Goal: Task Accomplishment & Management: Complete application form

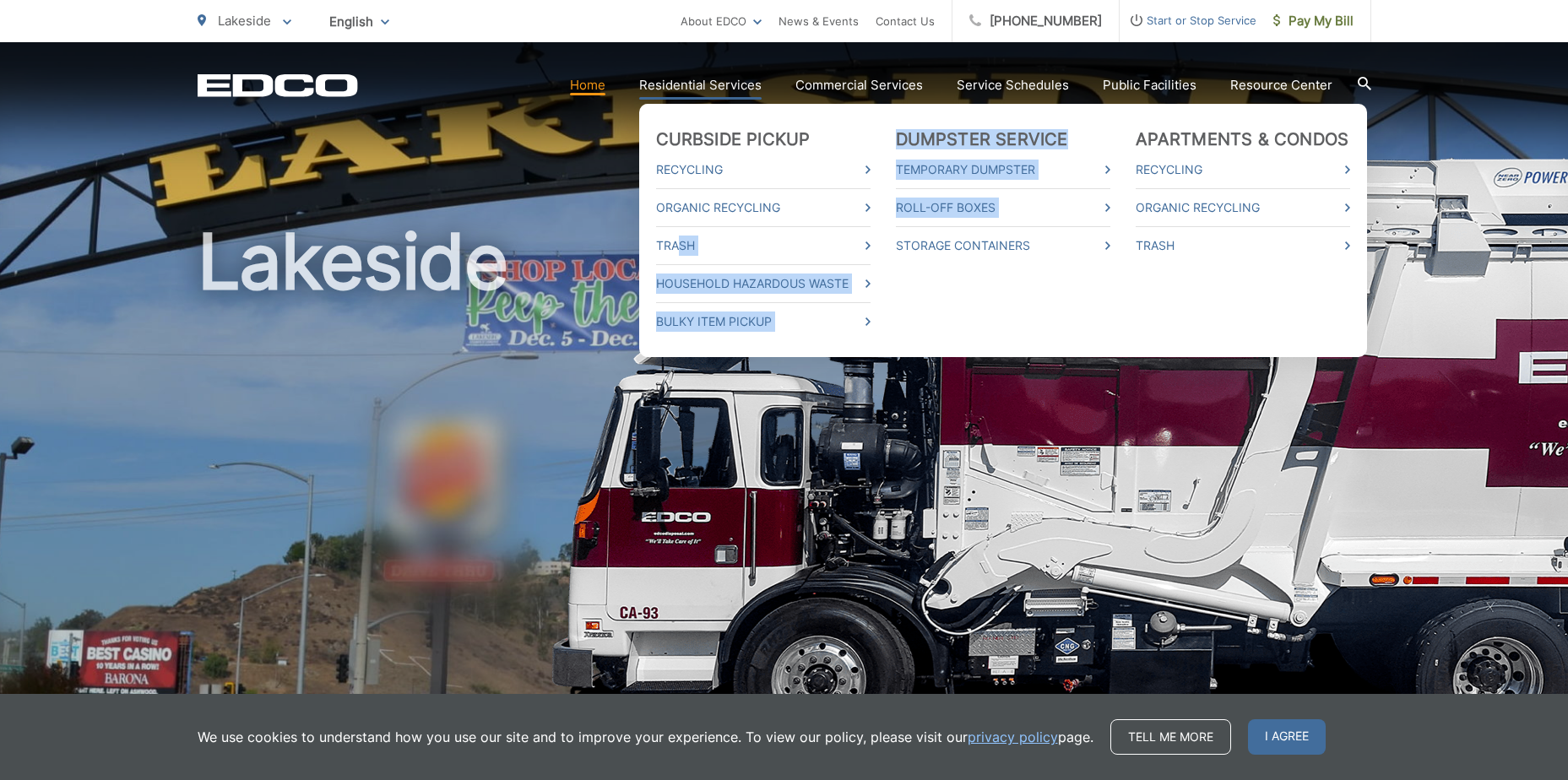
drag, startPoint x: 691, startPoint y: 223, endPoint x: 897, endPoint y: 254, distance: 208.3
click at [898, 254] on ul "Curbside Pickup Recycling Organic Recycling Trash Household Hazardous Waste Bul…" at bounding box center [1003, 231] width 728 height 254
drag, startPoint x: 897, startPoint y: 254, endPoint x: 849, endPoint y: 242, distance: 49.5
click at [895, 253] on h1 "Lakeside" at bounding box center [785, 486] width 1174 height 534
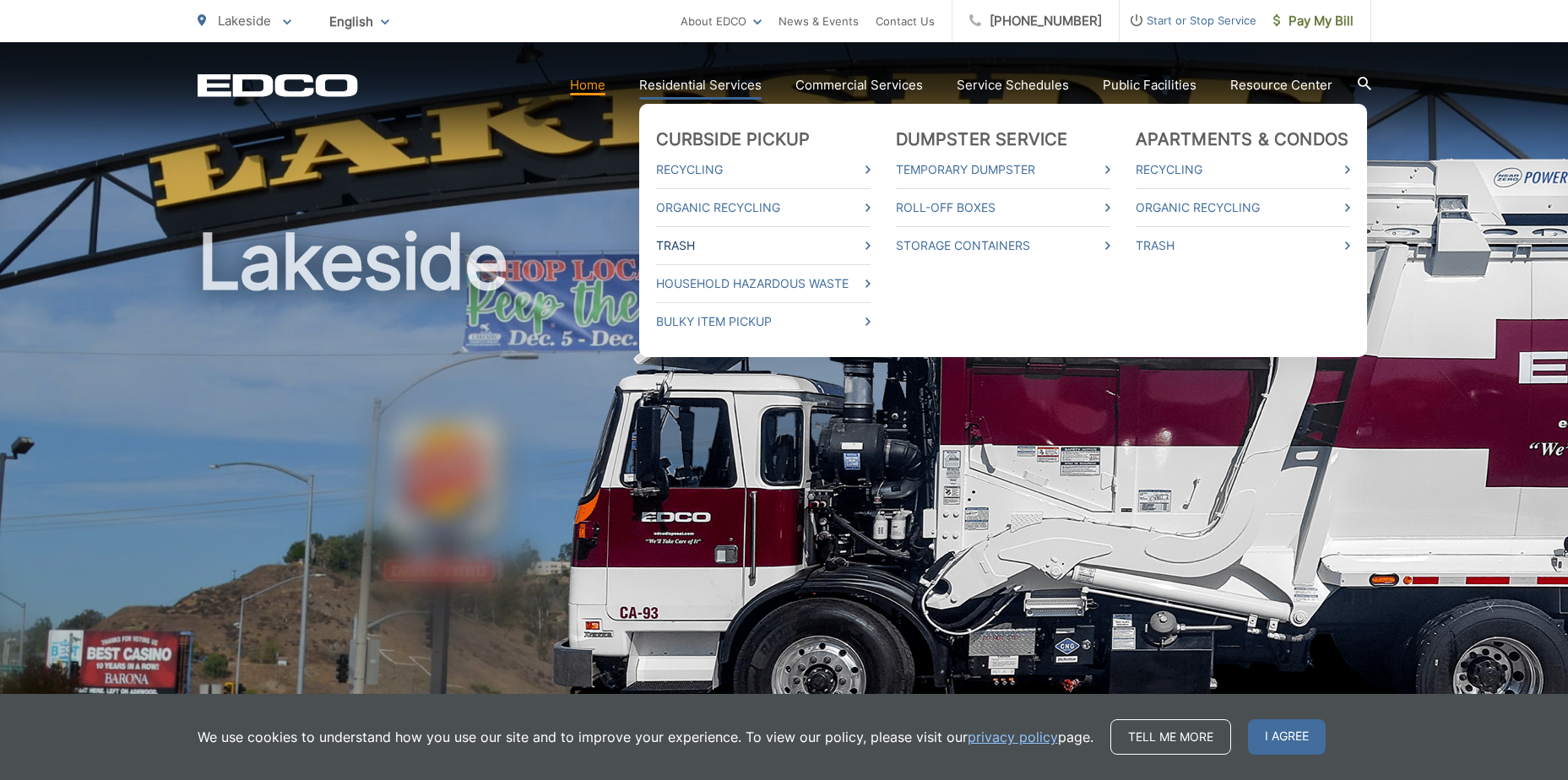
click at [674, 246] on link "Trash" at bounding box center [763, 246] width 215 height 20
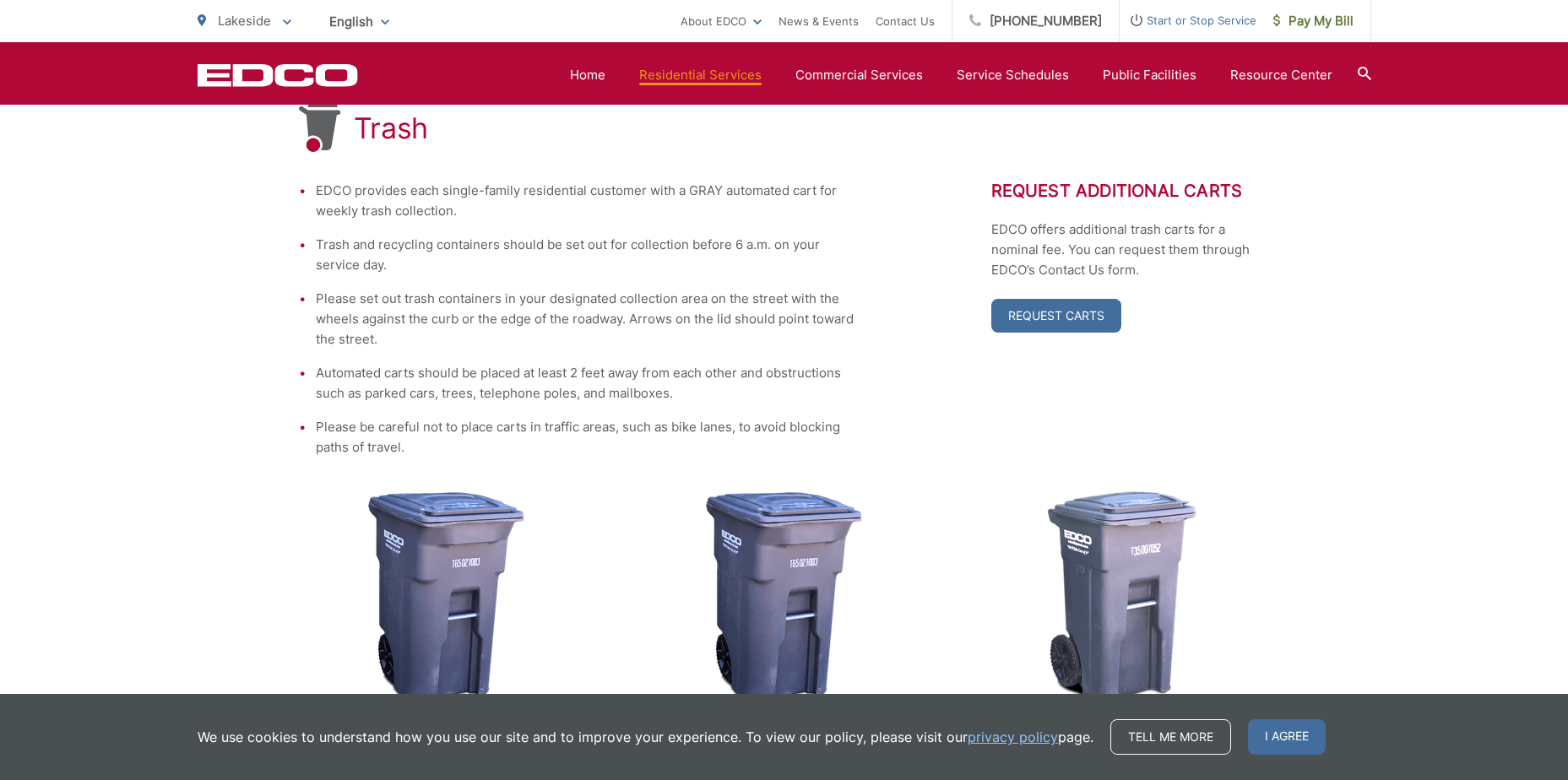
scroll to position [337, 0]
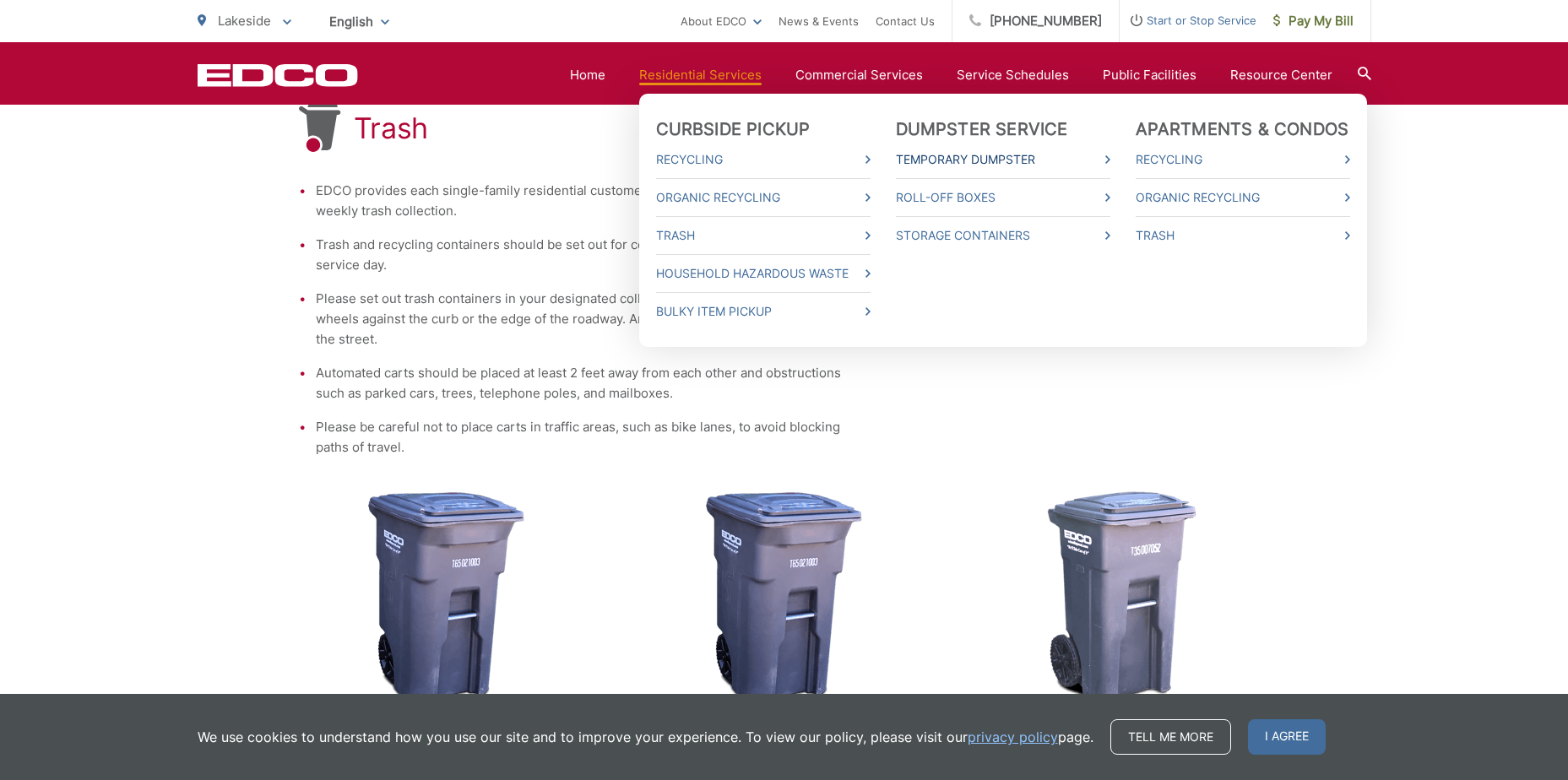
click at [939, 158] on link "Temporary Dumpster" at bounding box center [1003, 159] width 215 height 20
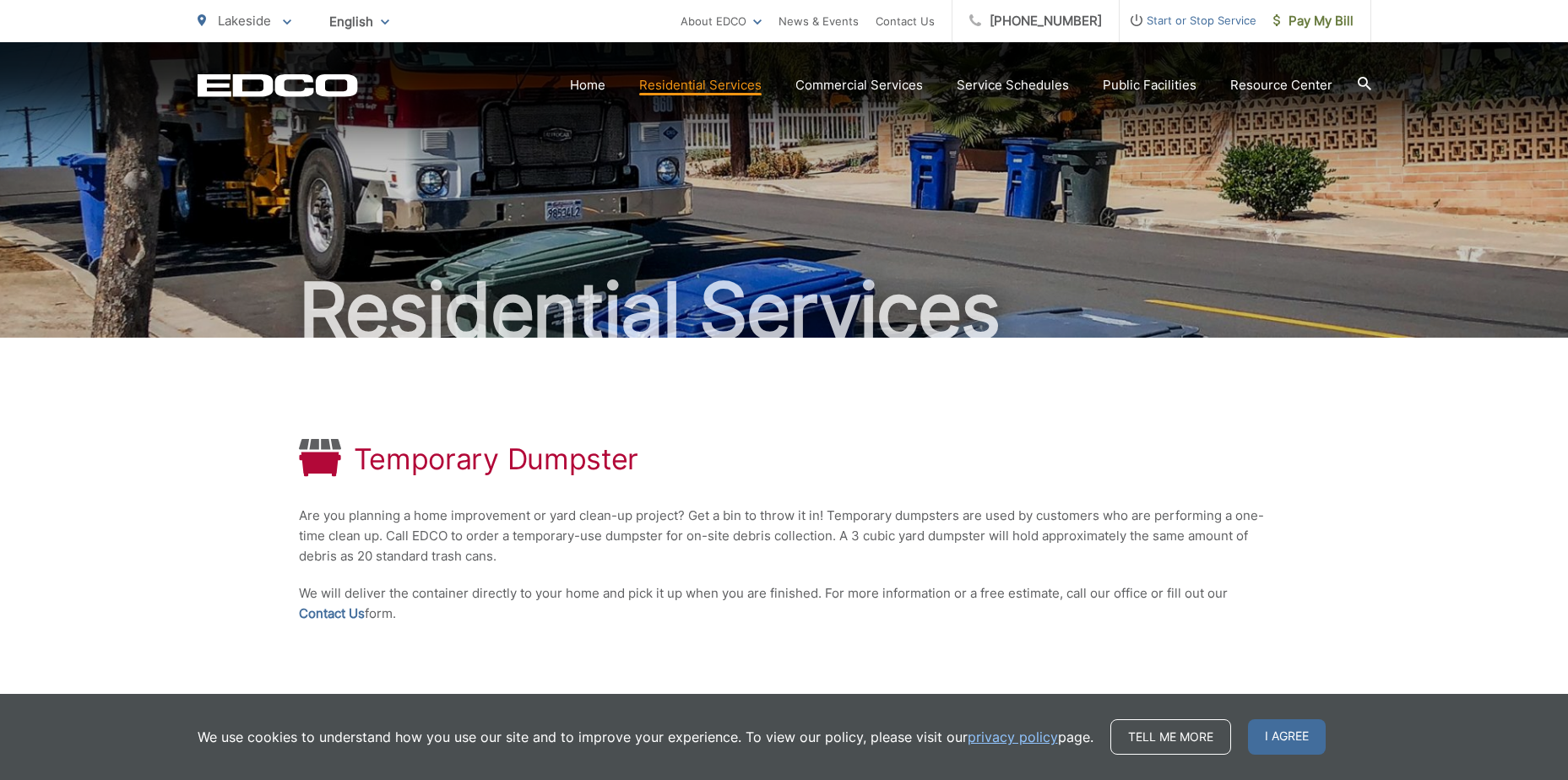
scroll to position [169, 0]
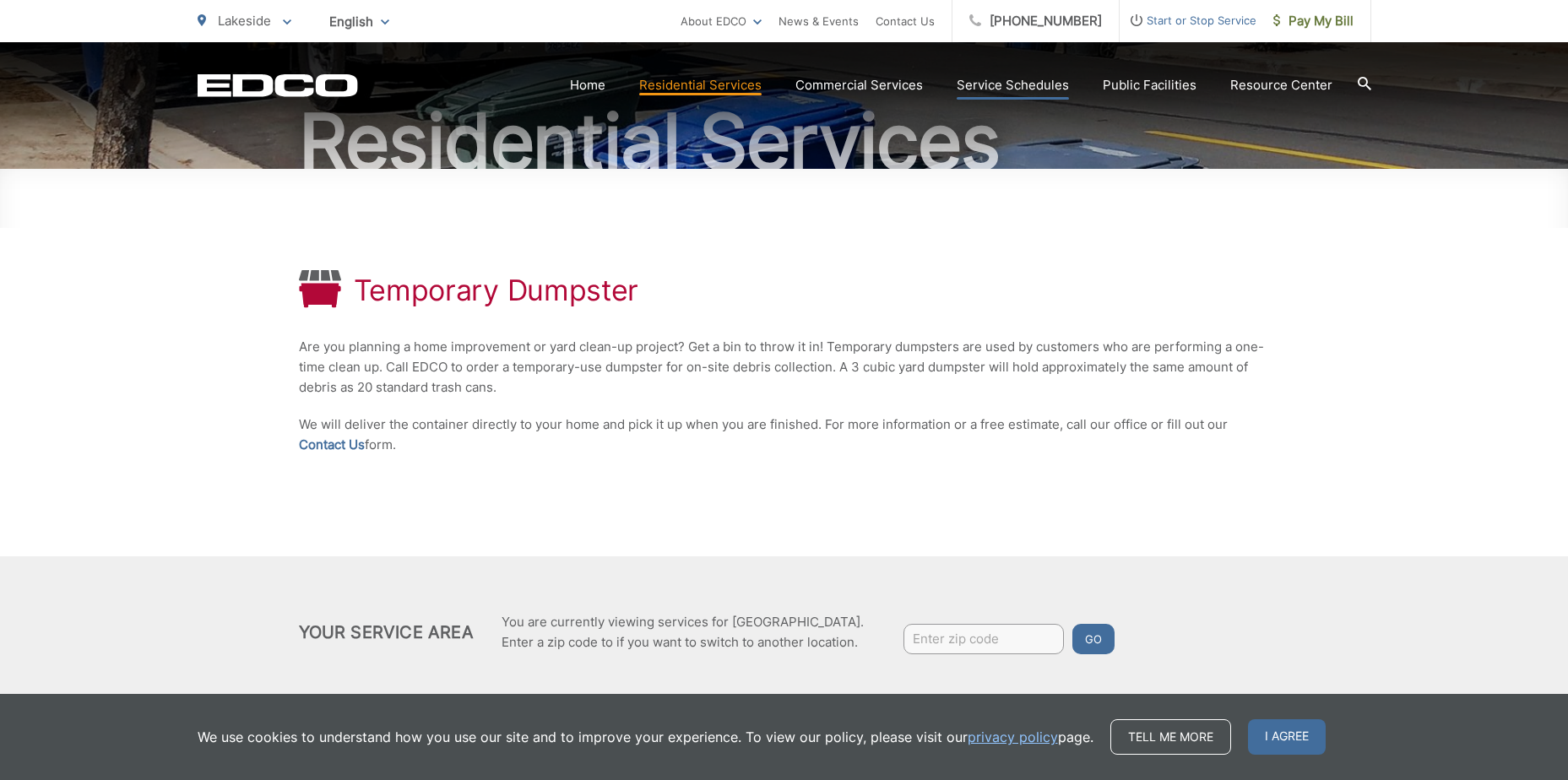
click at [993, 82] on link "Service Schedules" at bounding box center [1013, 85] width 112 height 20
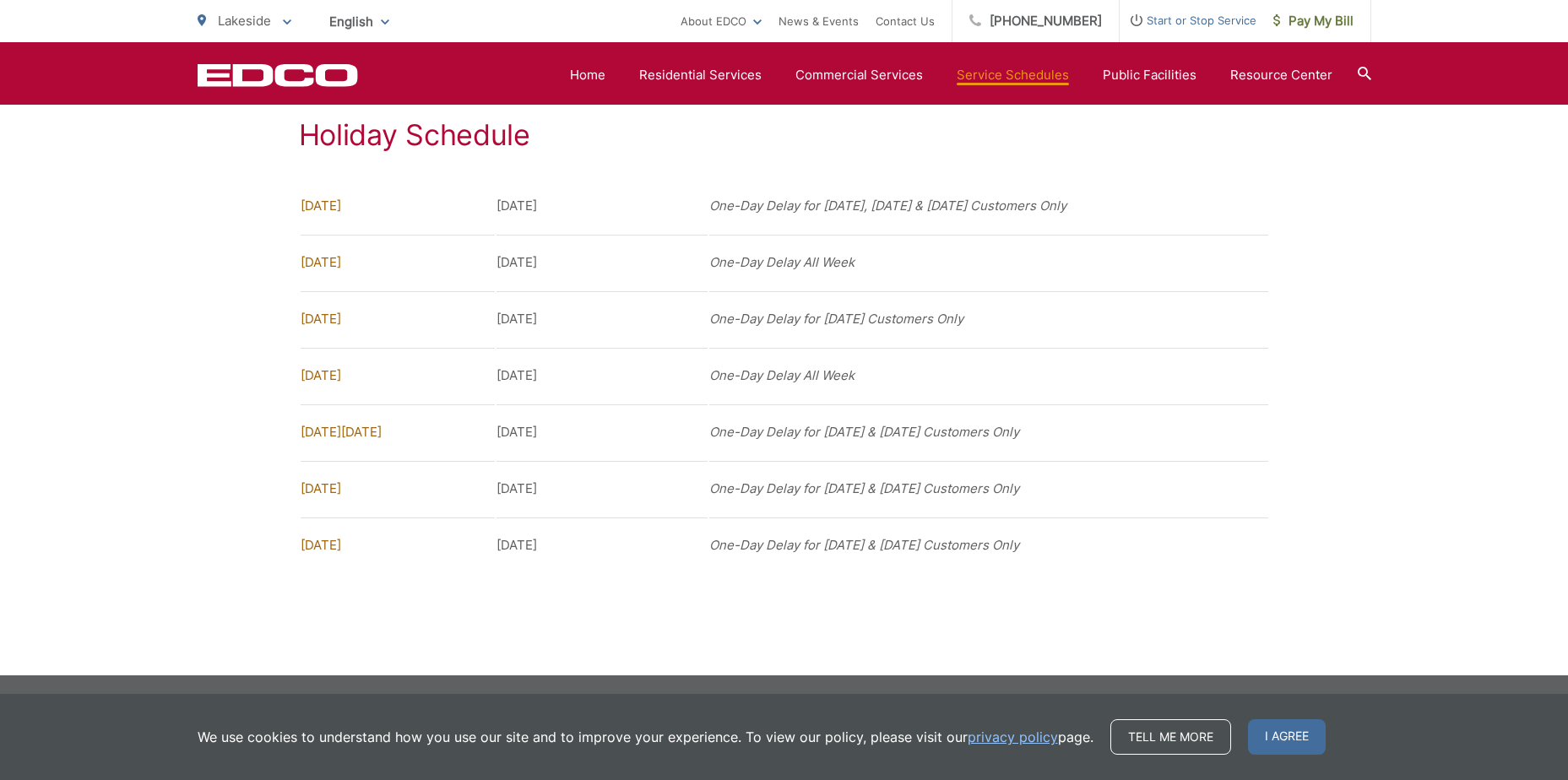
scroll to position [892, 0]
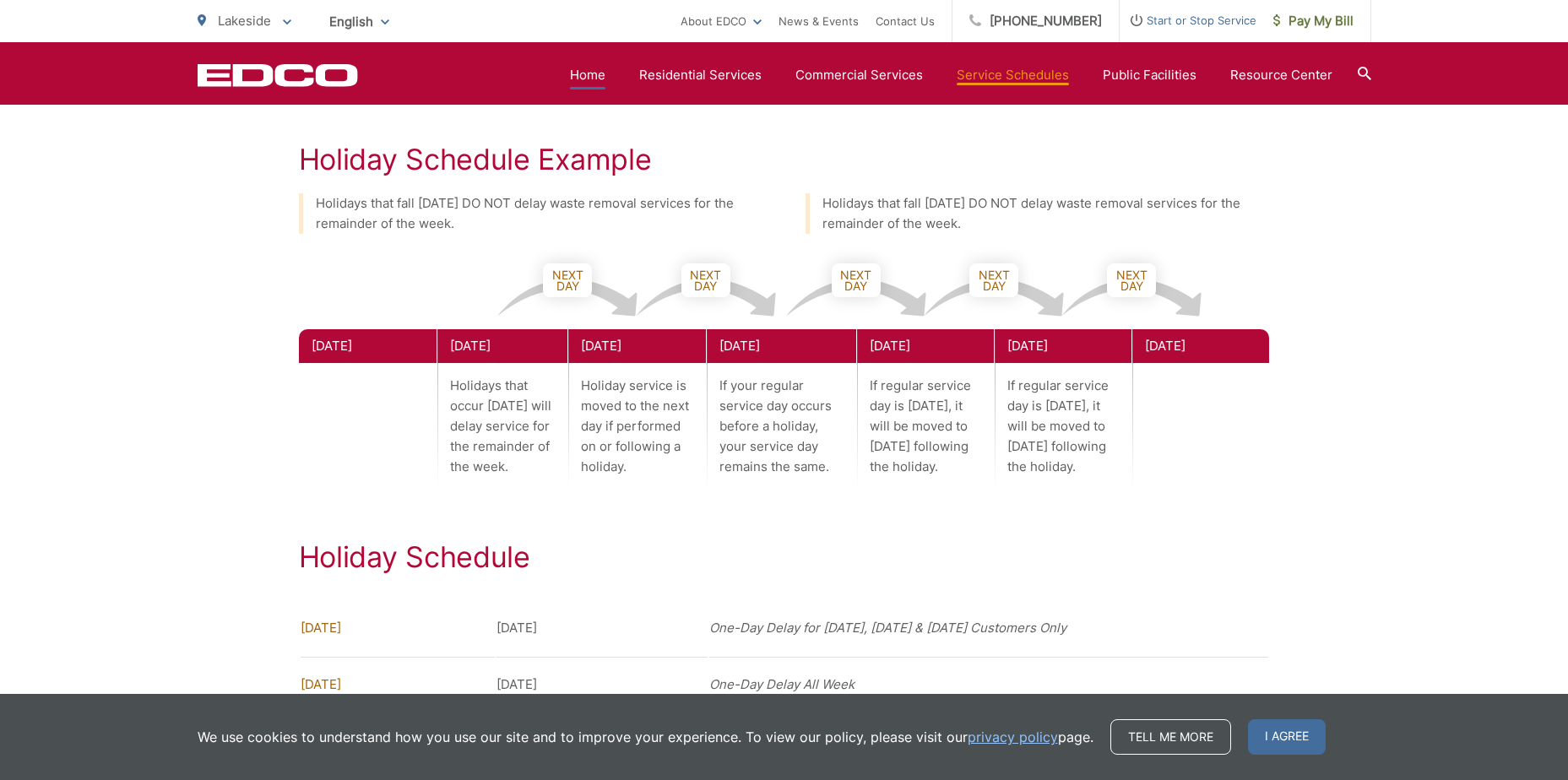
click at [602, 70] on link "Home" at bounding box center [588, 75] width 35 height 20
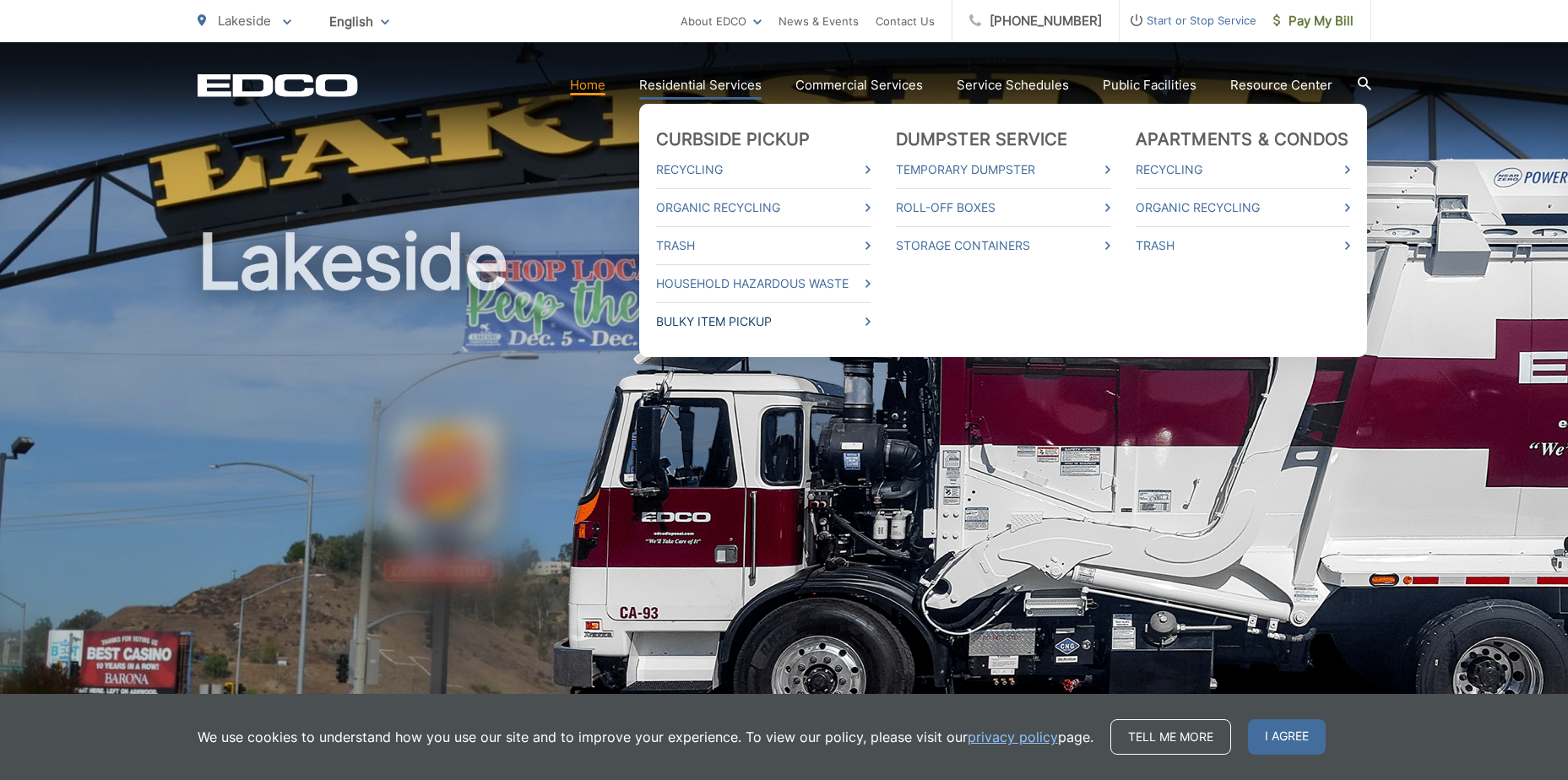
click at [718, 313] on link "Bulky Item Pickup" at bounding box center [763, 322] width 215 height 20
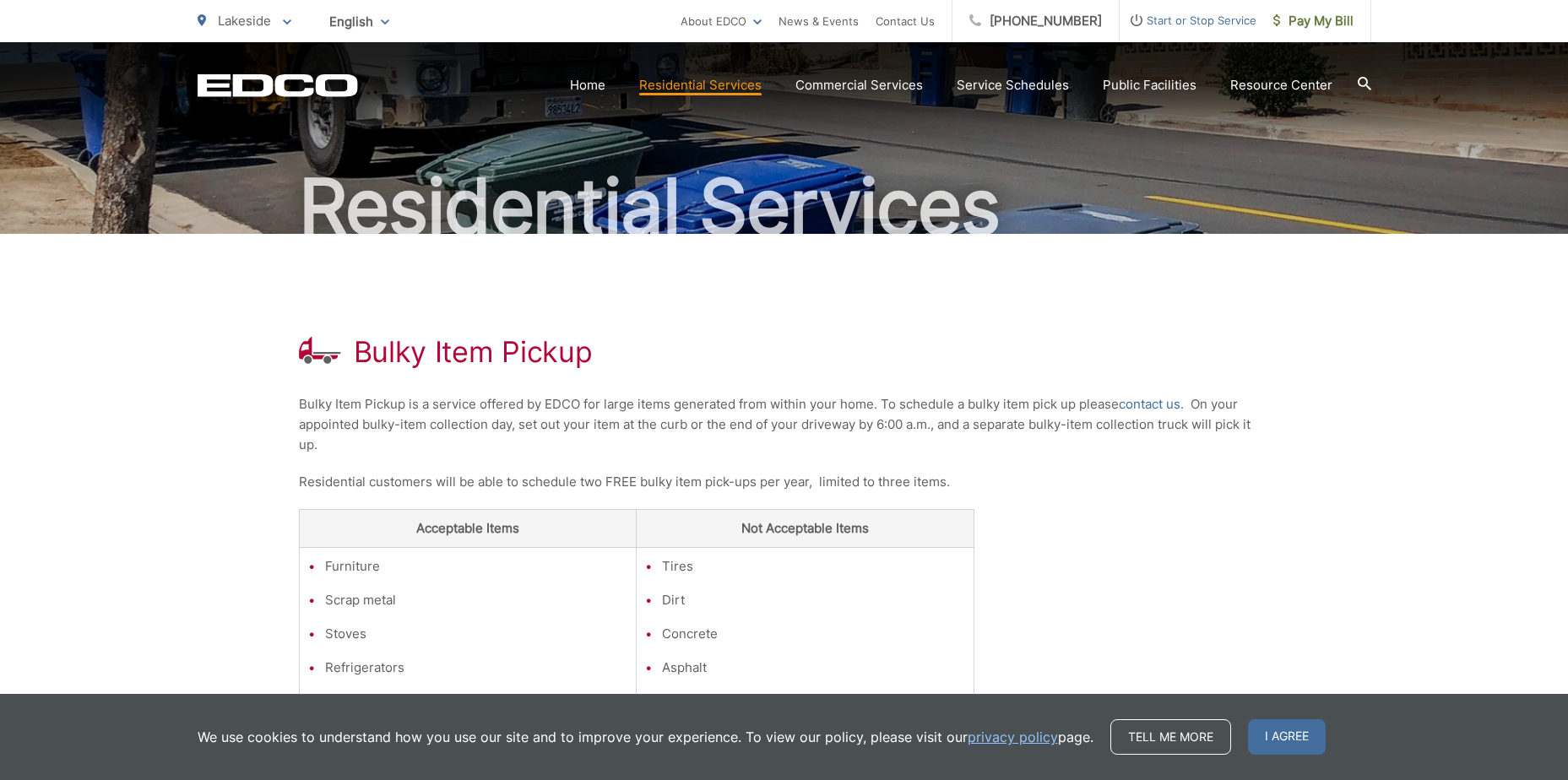
scroll to position [19, 0]
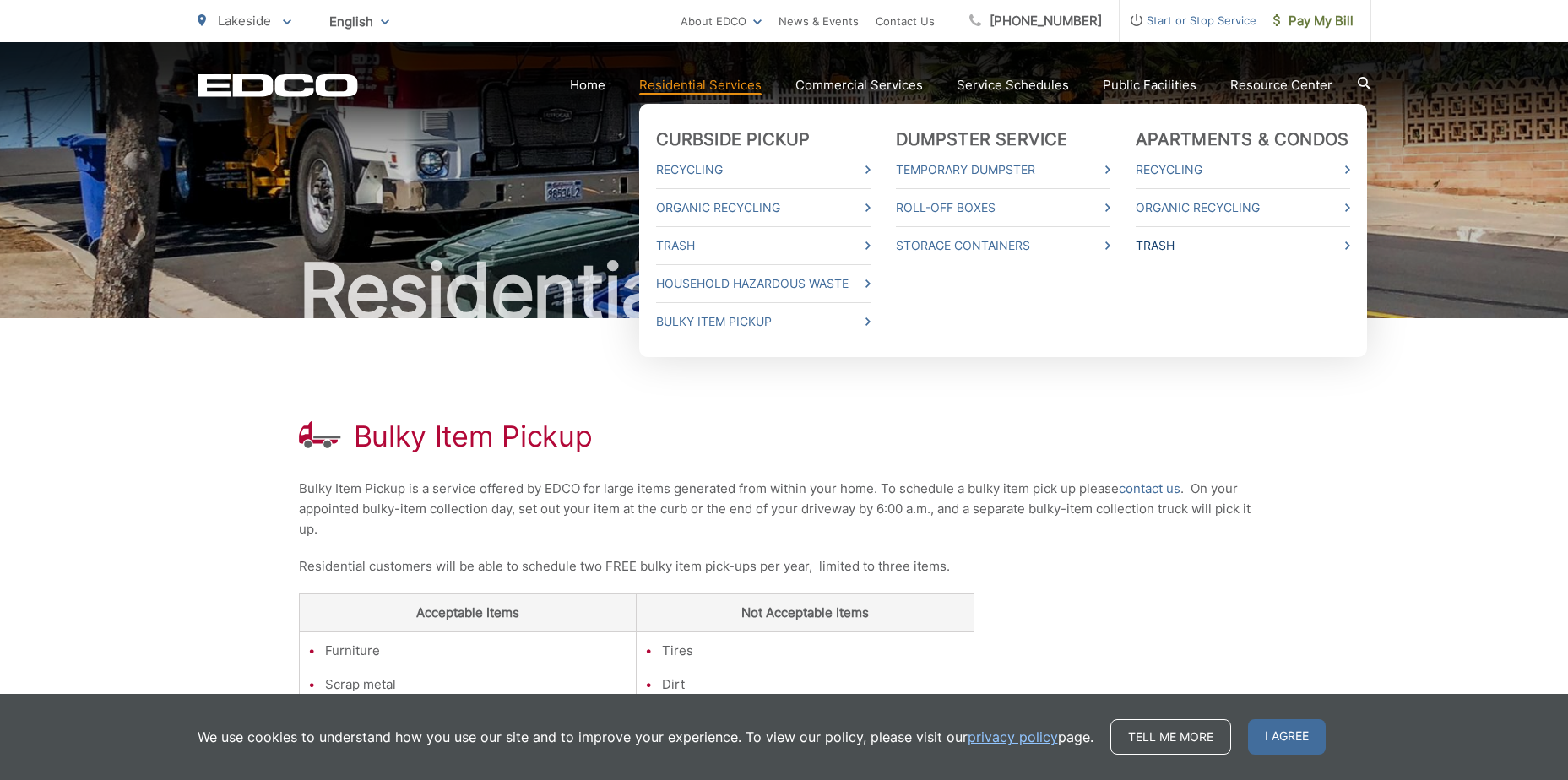
click at [1155, 245] on link "Trash" at bounding box center [1243, 246] width 215 height 20
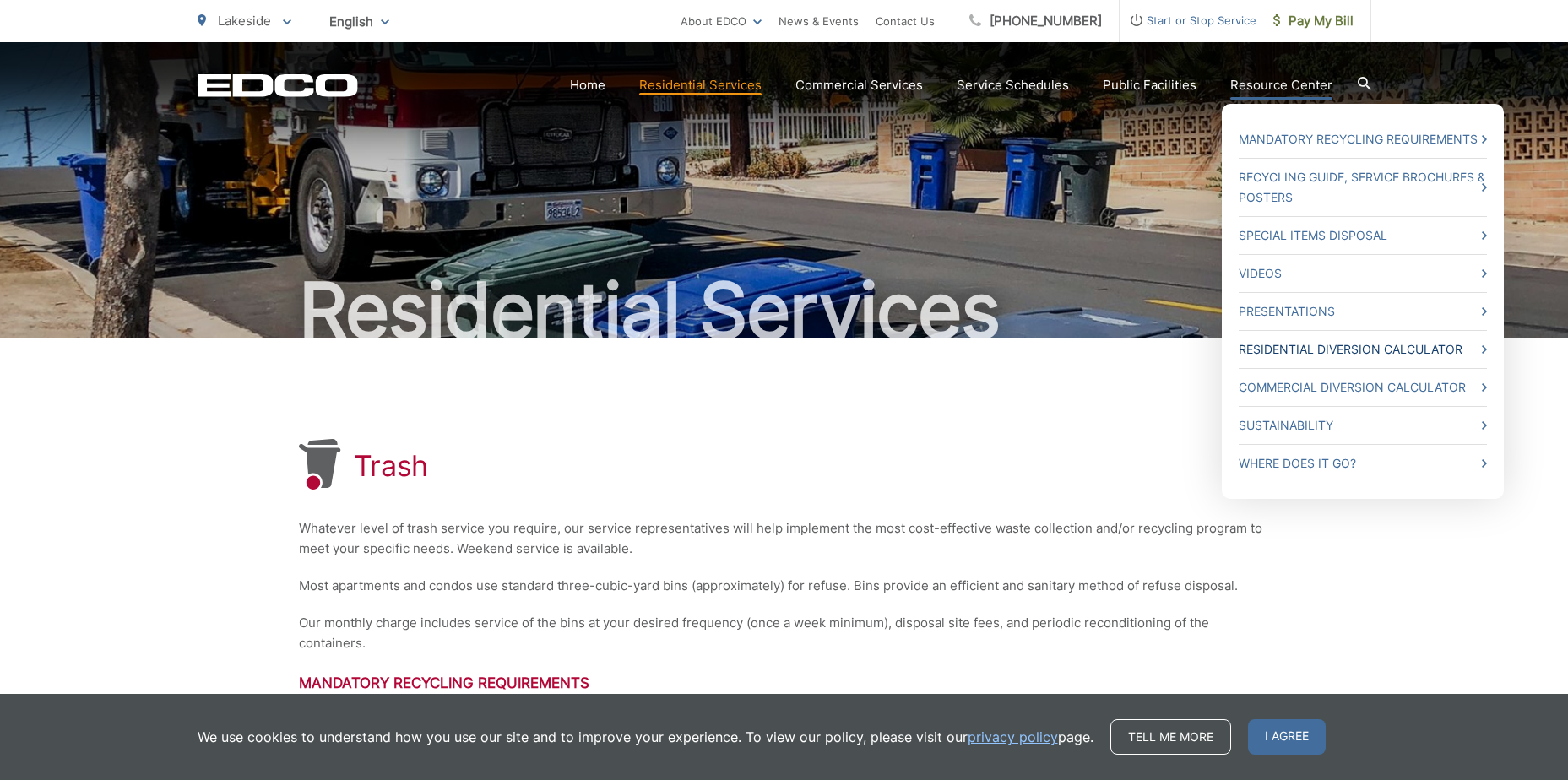
click at [1303, 349] on link "Residential Diversion Calculator" at bounding box center [1363, 349] width 248 height 20
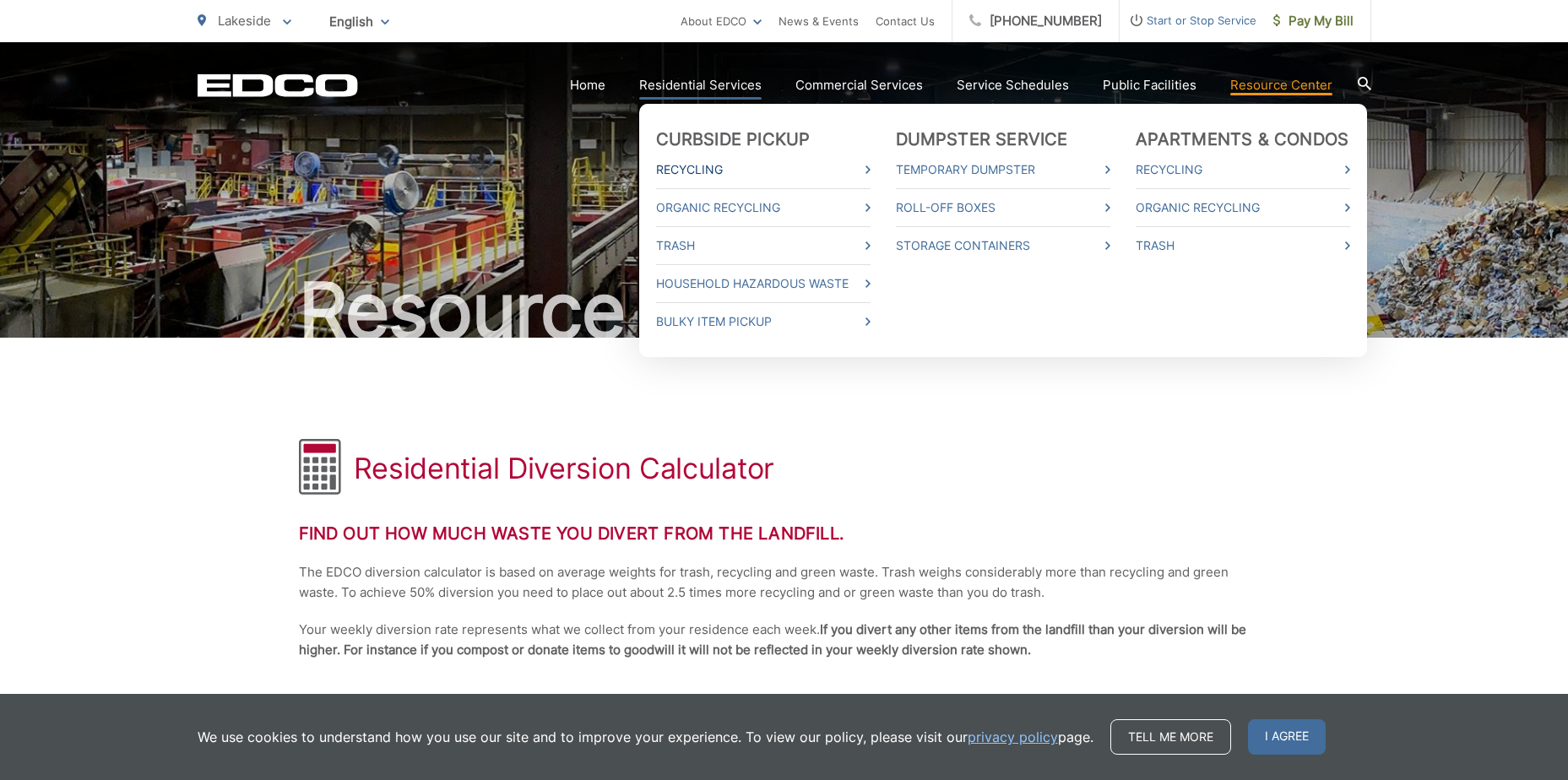
click at [684, 172] on link "Recycling" at bounding box center [763, 170] width 215 height 20
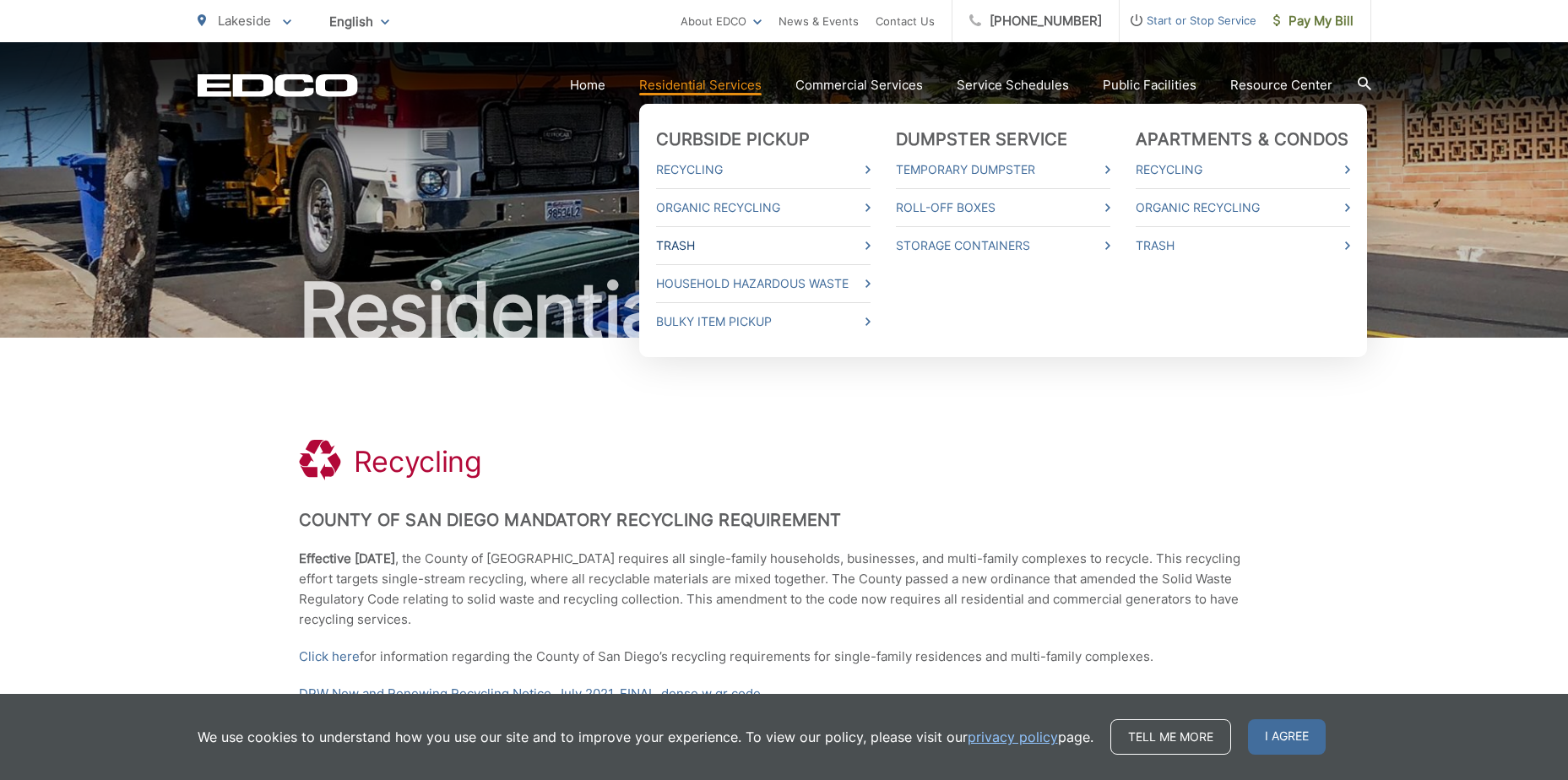
click at [682, 247] on link "Trash" at bounding box center [763, 246] width 215 height 20
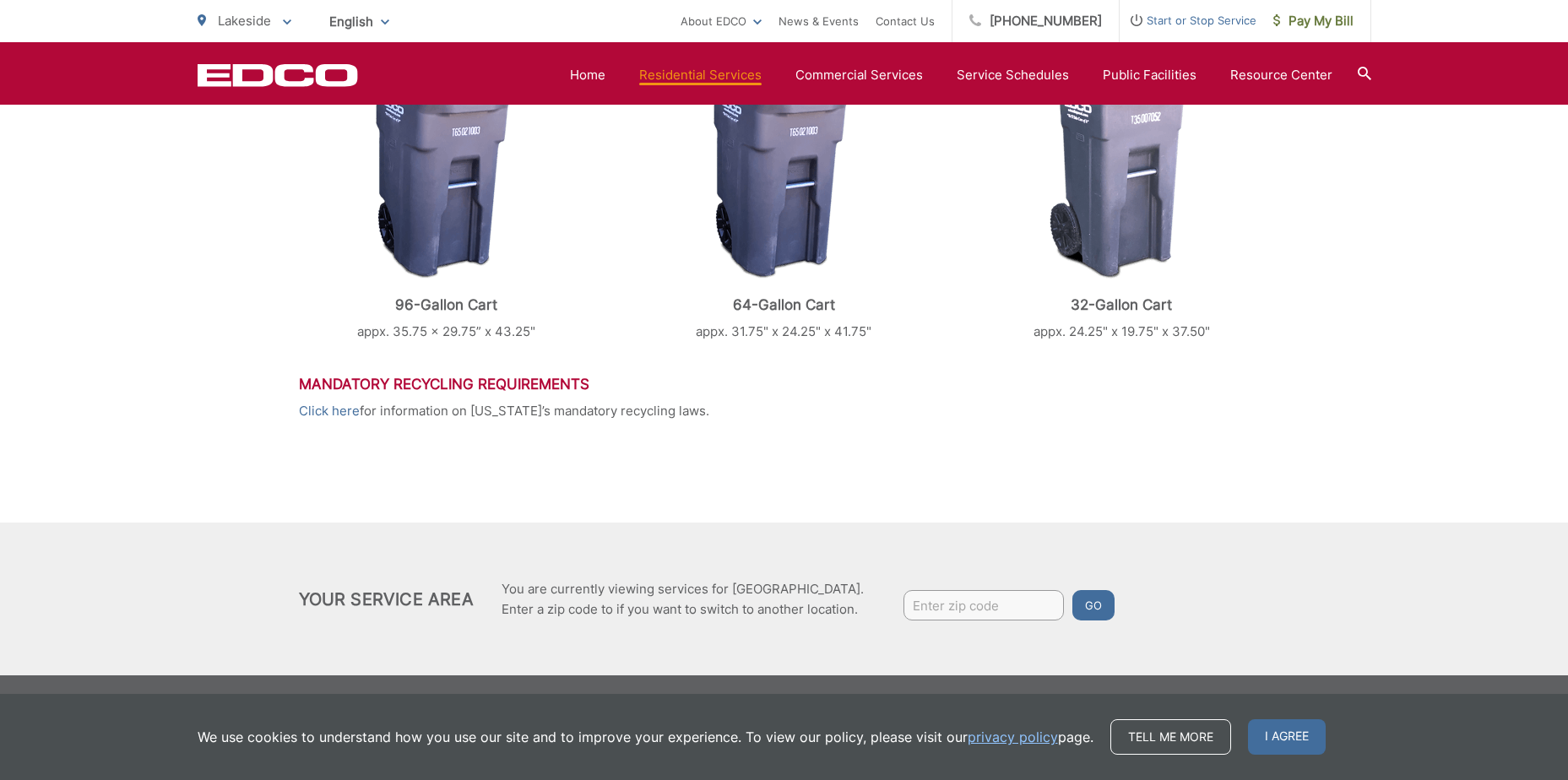
scroll to position [431, 0]
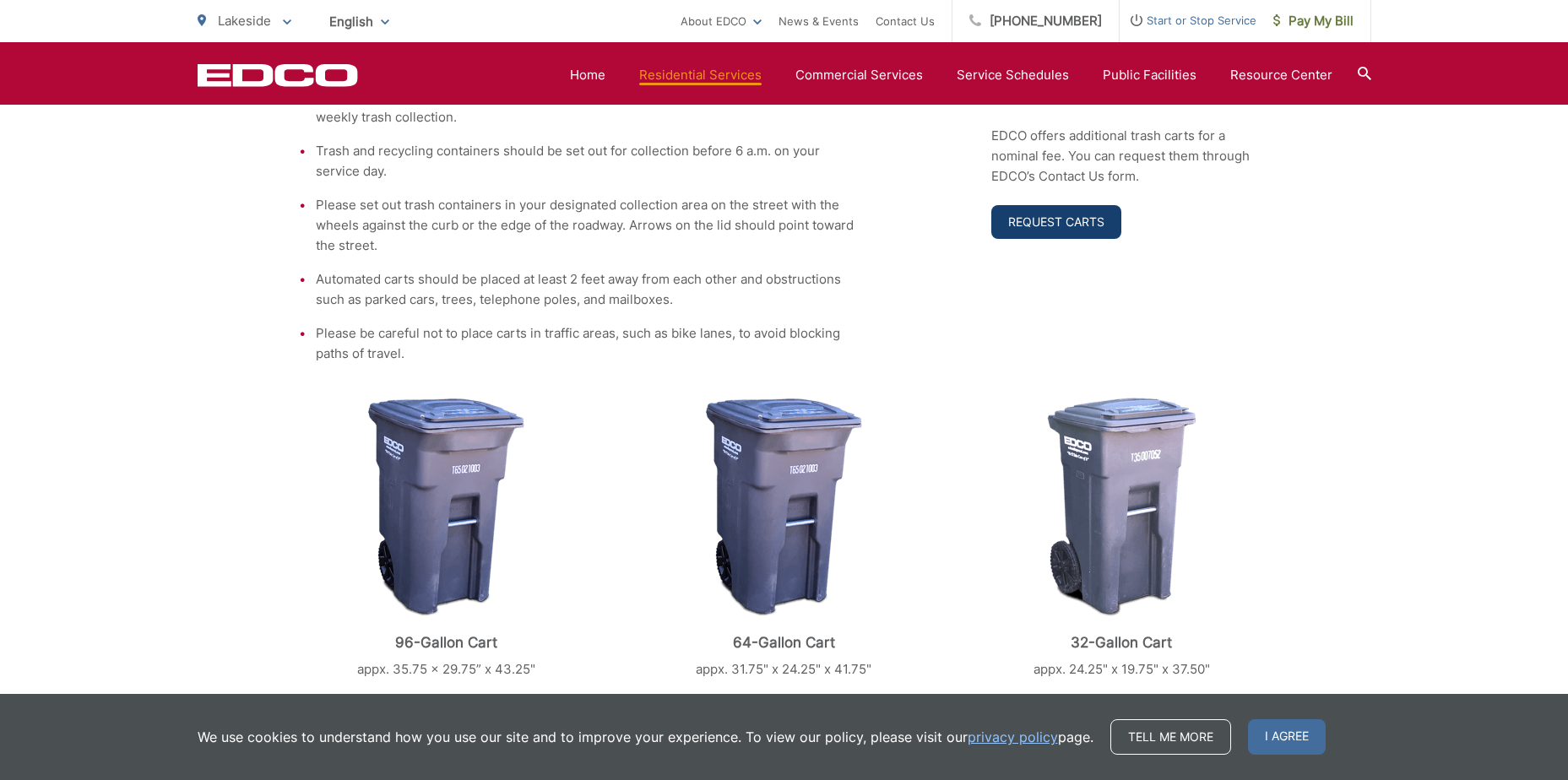
click at [1068, 219] on link "Request Carts" at bounding box center [1056, 222] width 130 height 34
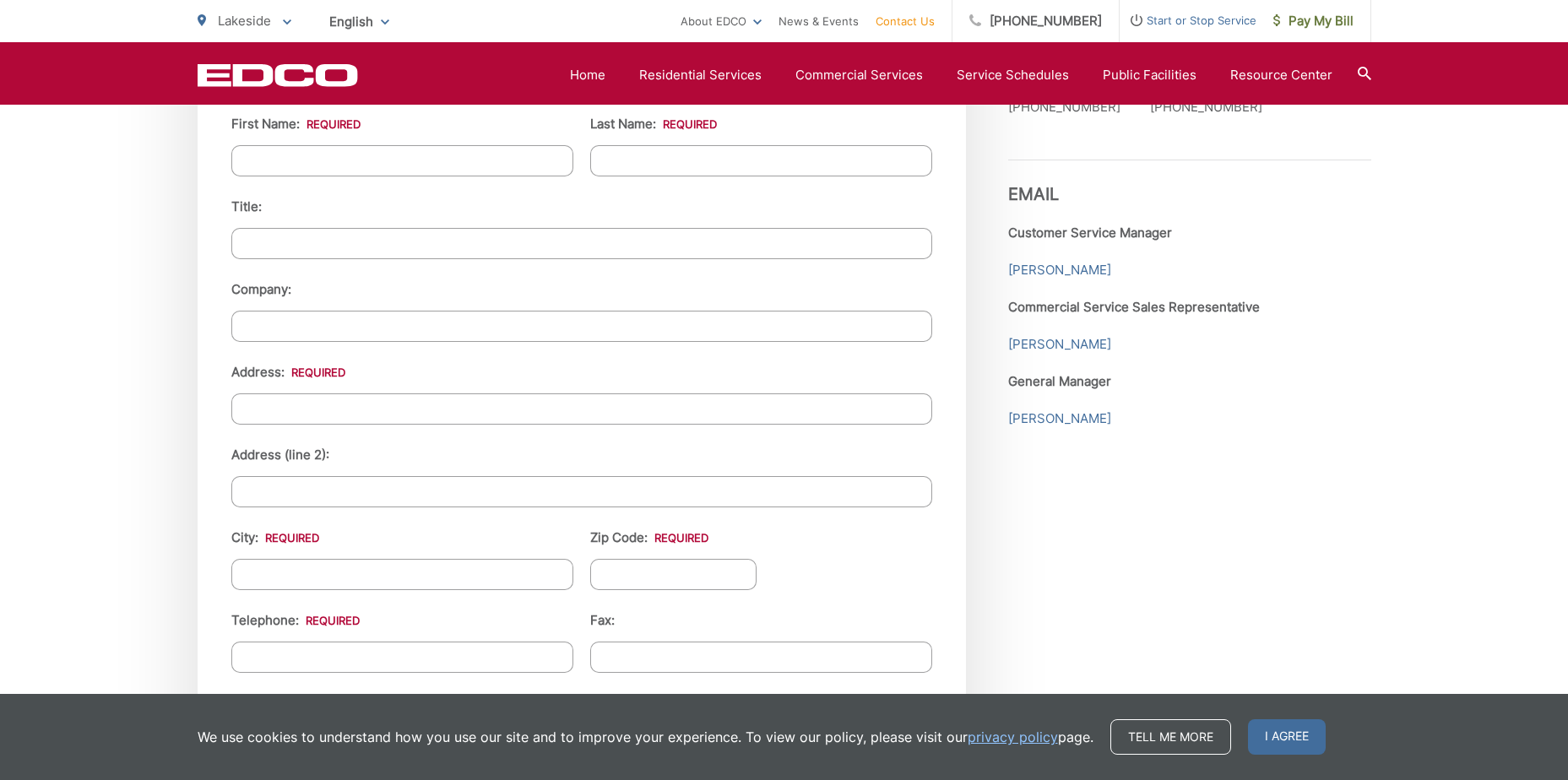
scroll to position [1688, 0]
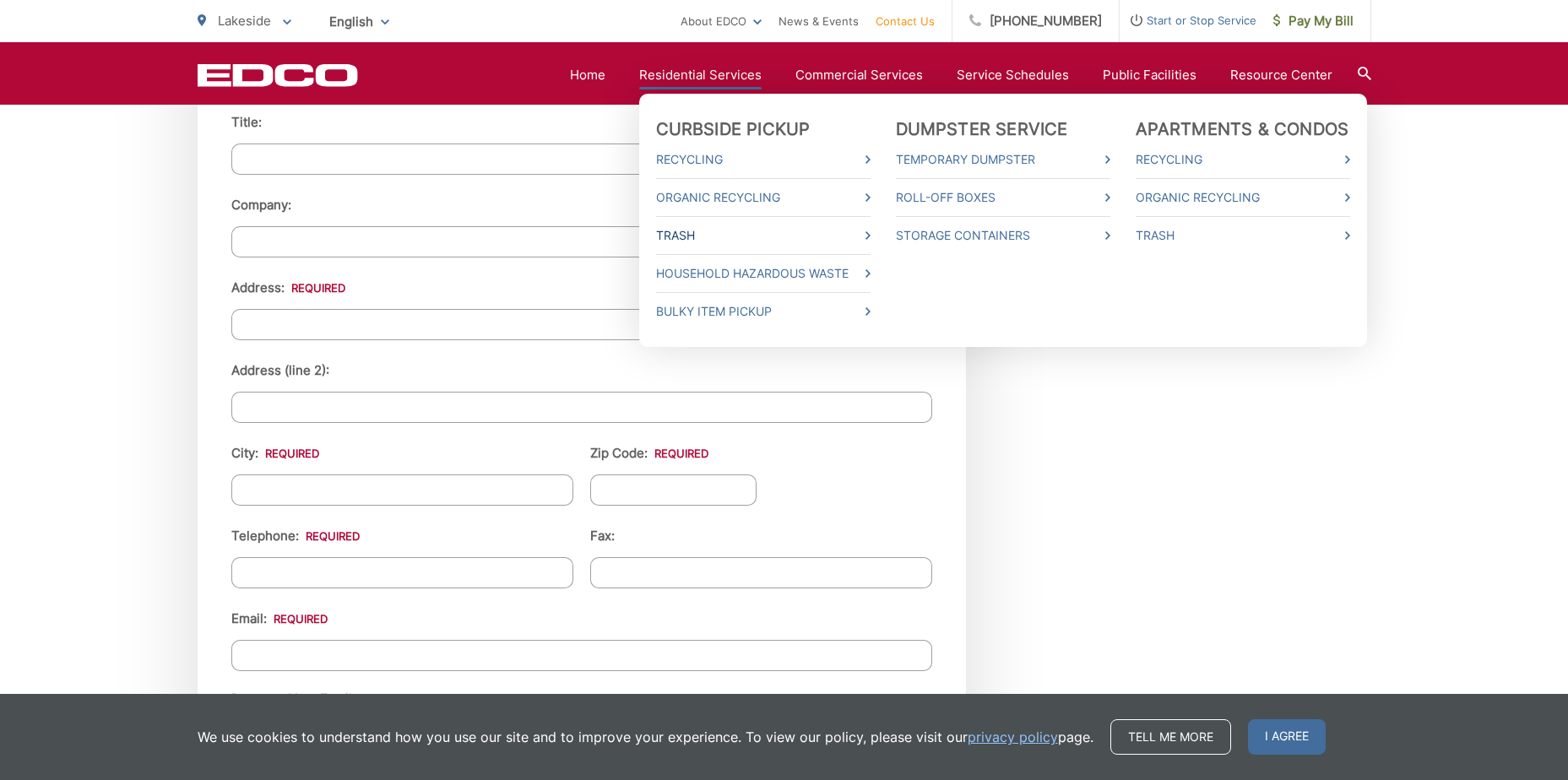
click at [685, 235] on link "Trash" at bounding box center [763, 235] width 215 height 20
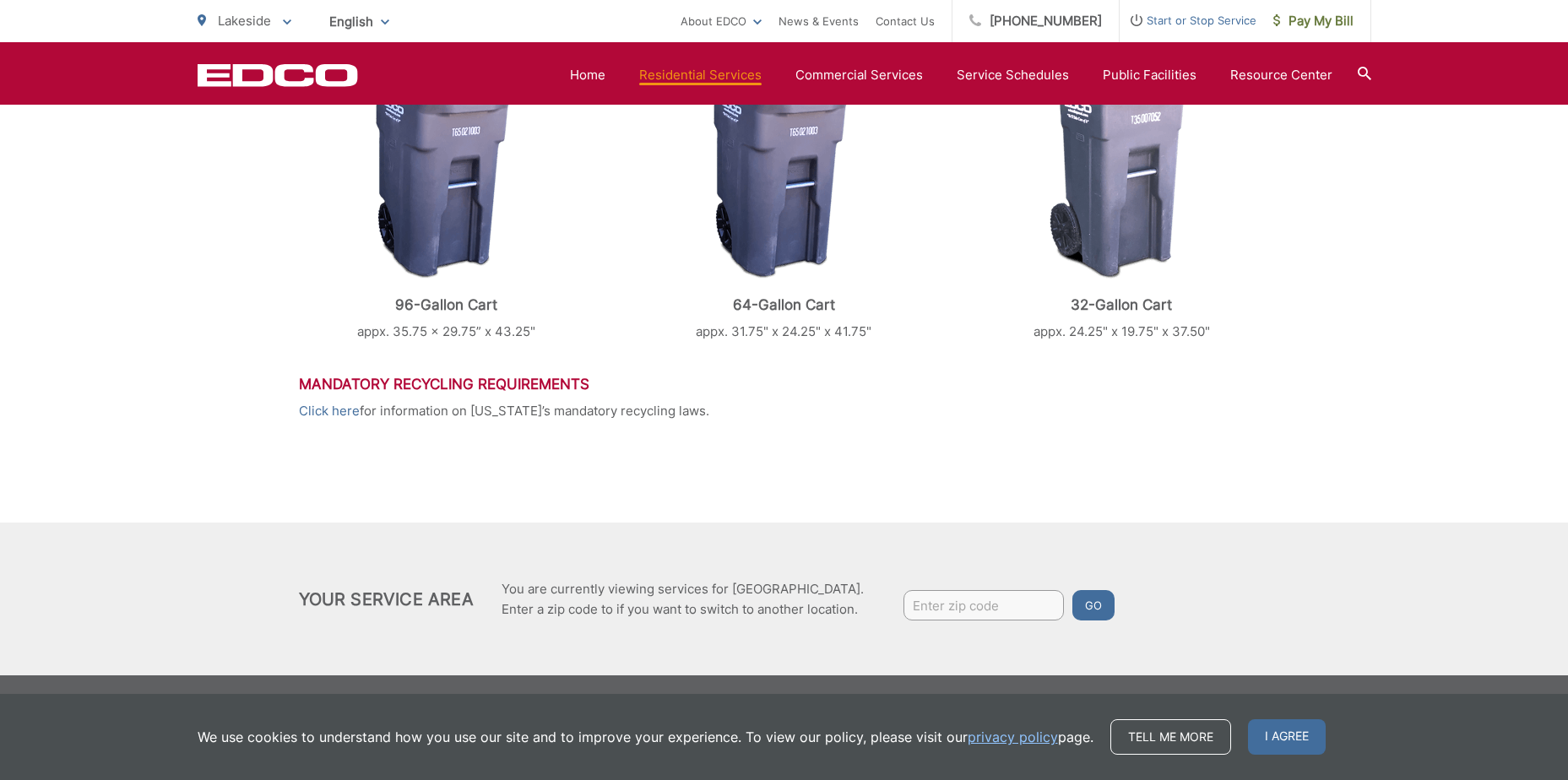
scroll to position [347, 0]
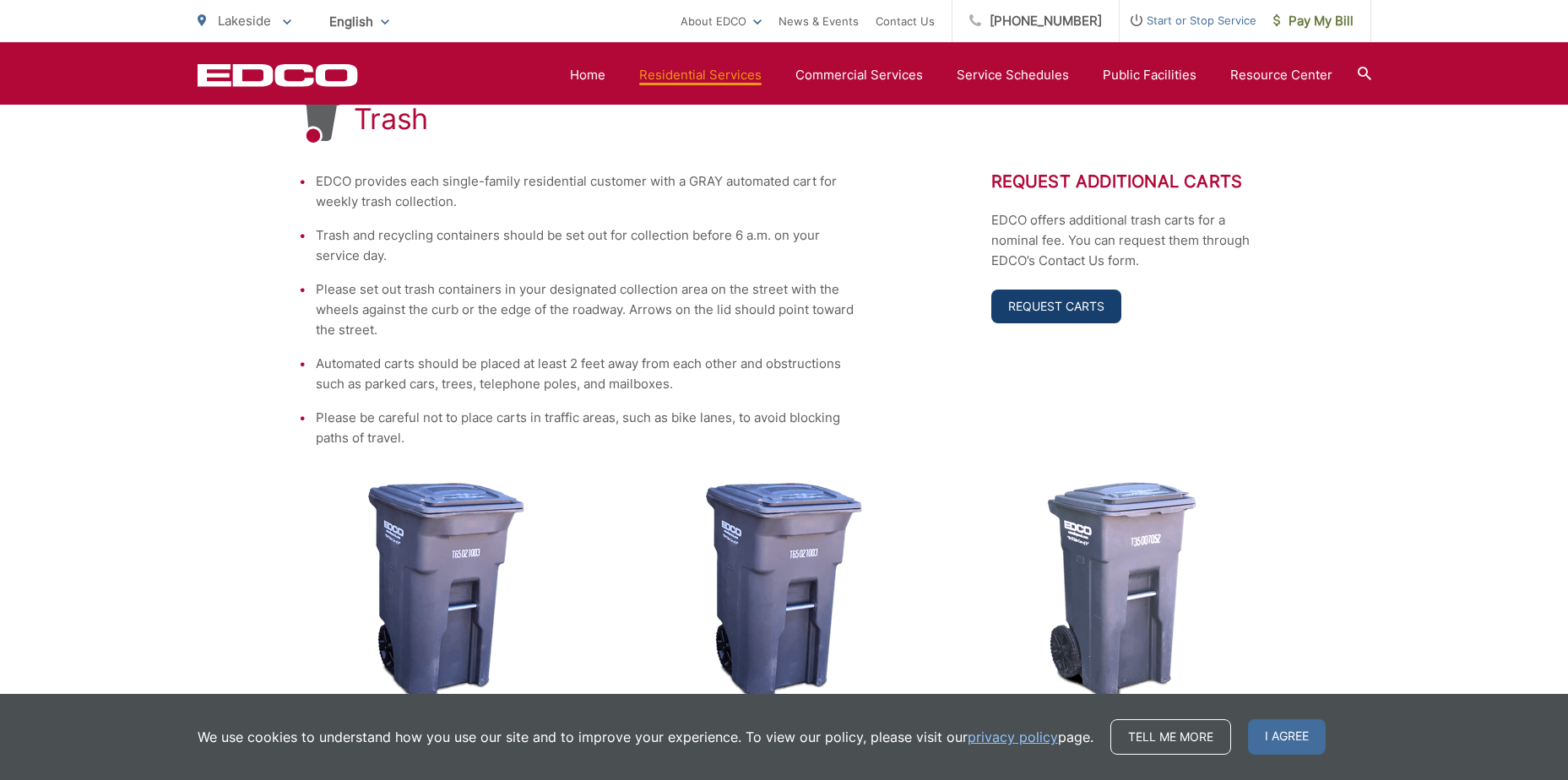
click at [1056, 311] on link "Request Carts" at bounding box center [1056, 307] width 130 height 34
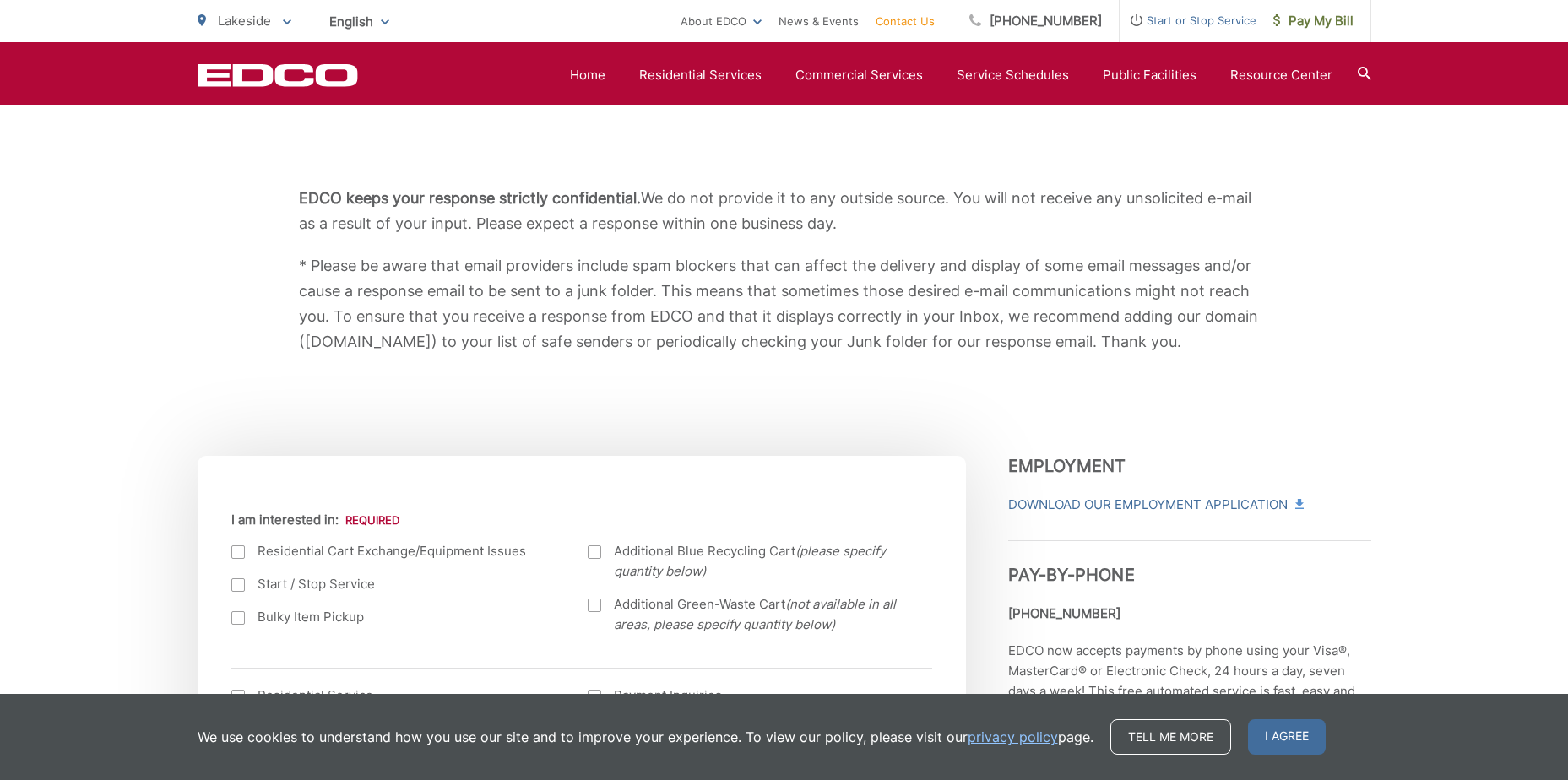
scroll to position [422, 0]
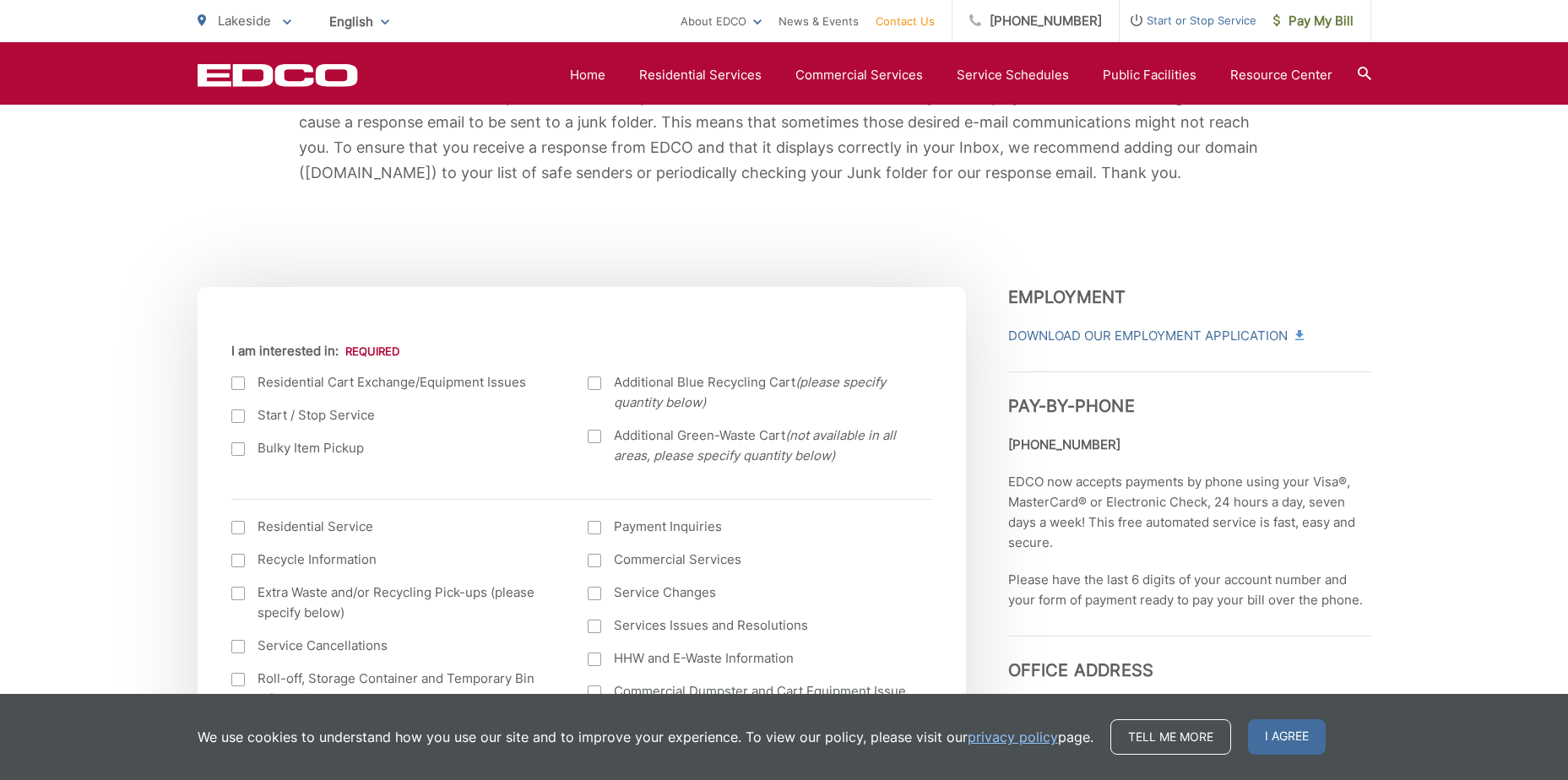
click at [232, 382] on div at bounding box center [238, 382] width 13 height 13
click at [0, 0] on input "I am interested in:" at bounding box center [0, 0] width 0 height 0
click at [236, 416] on div at bounding box center [238, 415] width 13 height 13
click at [0, 0] on input "Start / Stop Service" at bounding box center [0, 0] width 0 height 0
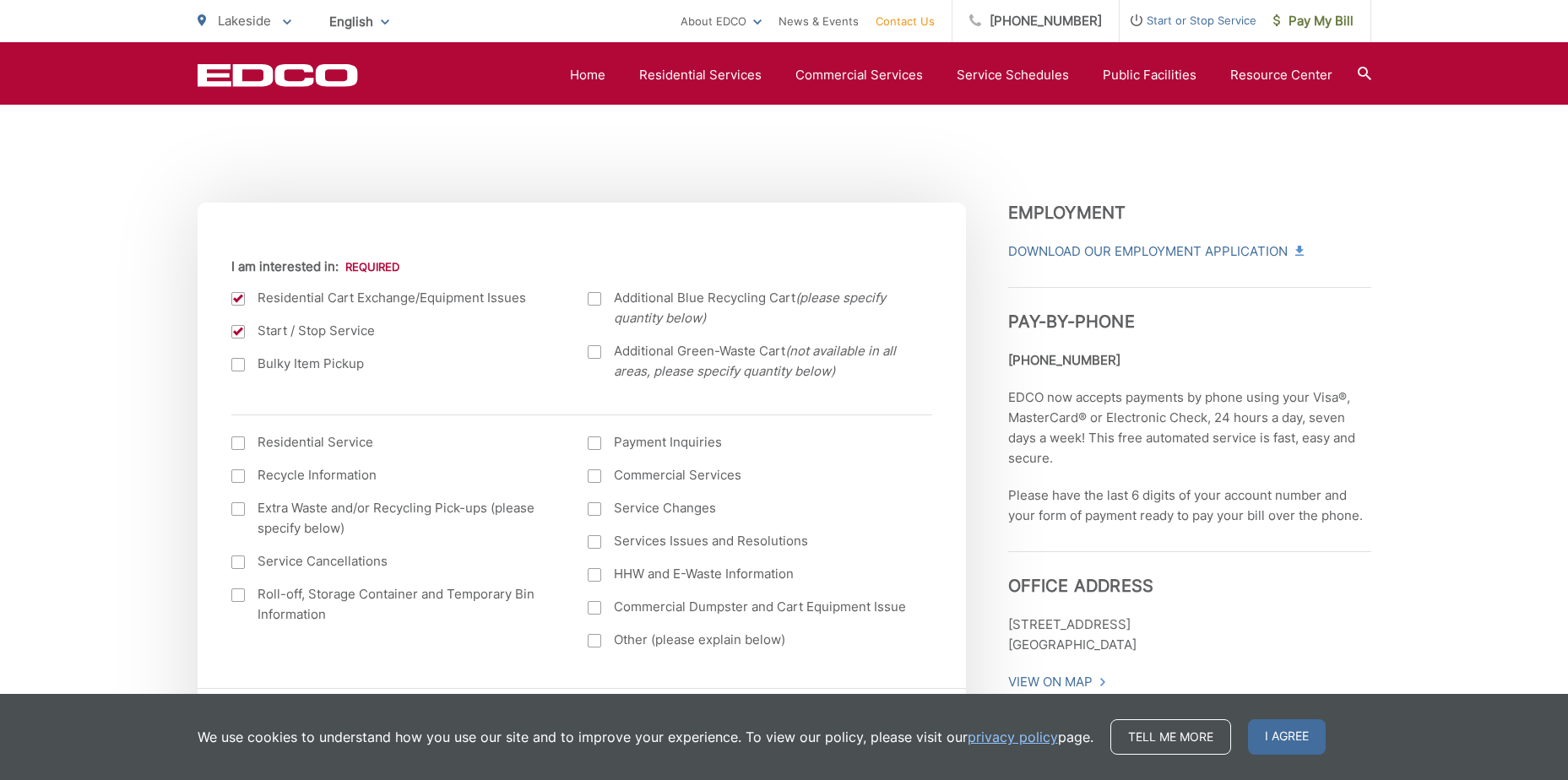
click at [238, 443] on div at bounding box center [238, 443] width 13 height 13
click at [0, 0] on input "I am interested in: (continued) *" at bounding box center [0, 0] width 0 height 0
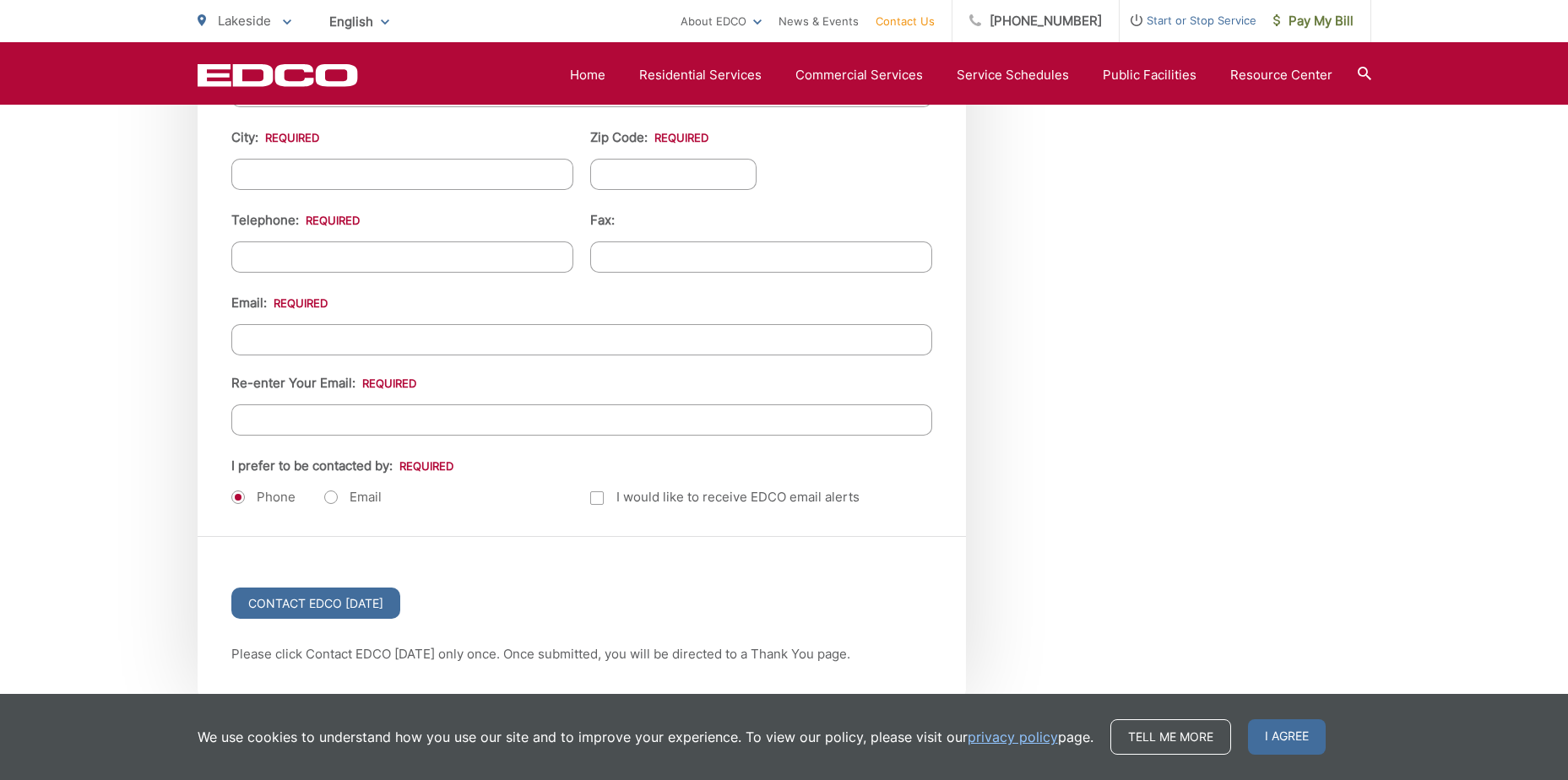
scroll to position [1982, 0]
